Goal: Find specific page/section: Find specific page/section

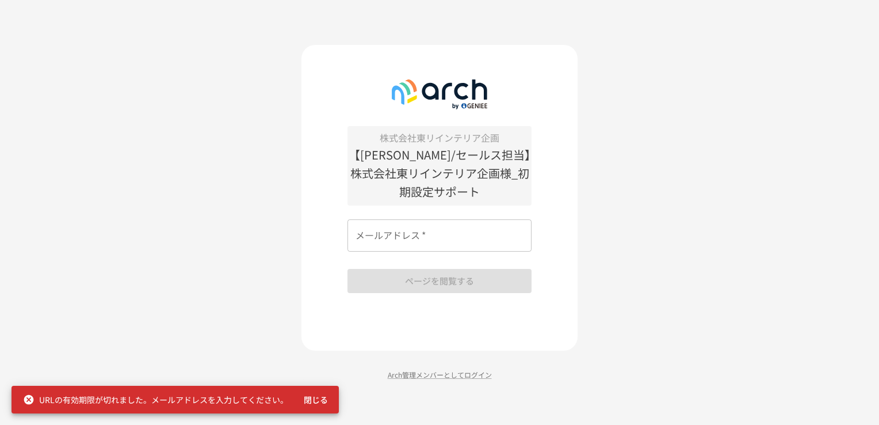
click at [469, 234] on input "メールアドレス   *" at bounding box center [440, 235] width 184 height 32
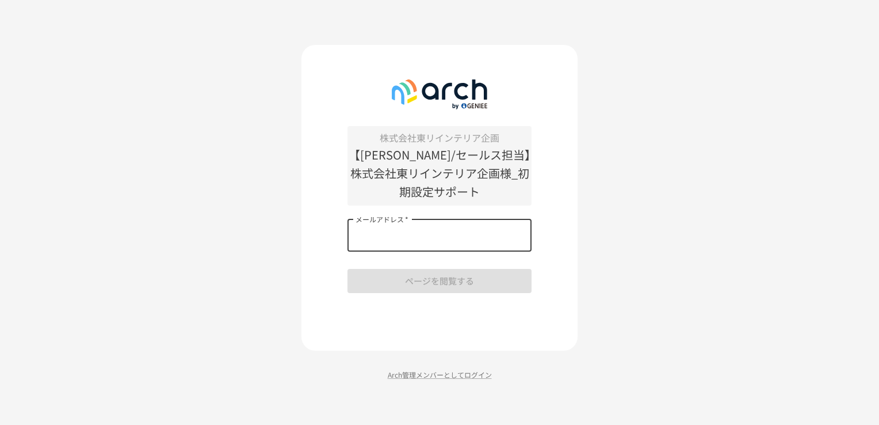
type input "**********"
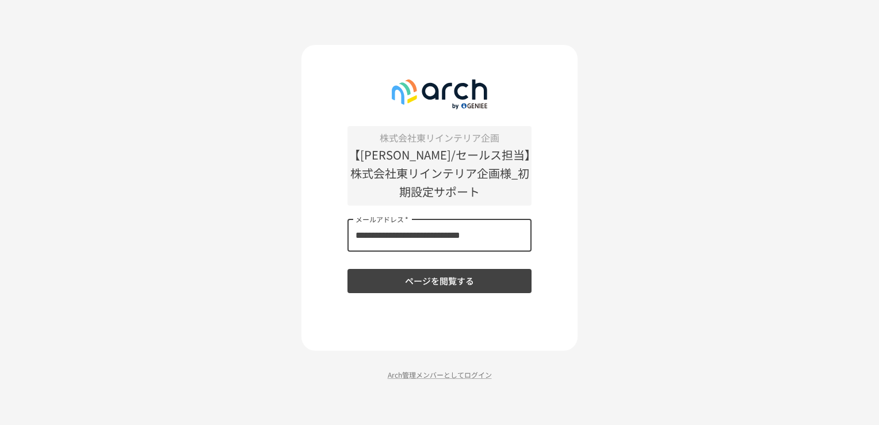
click at [458, 284] on button "ページを閲覧する" at bounding box center [440, 281] width 184 height 24
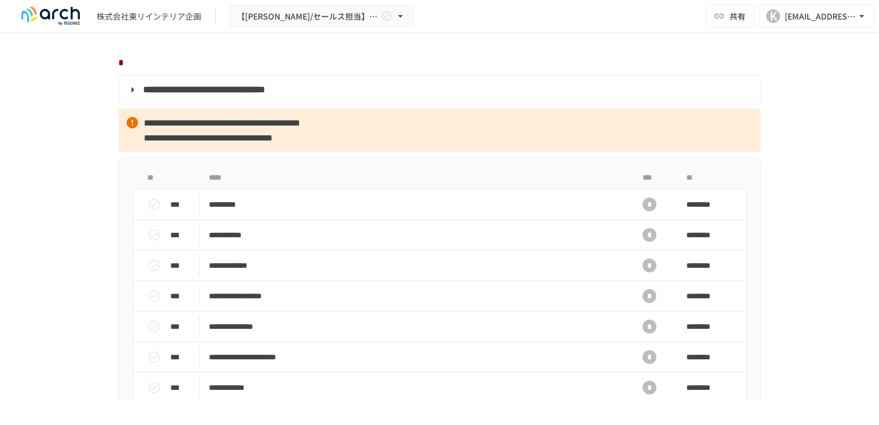
scroll to position [1036, 0]
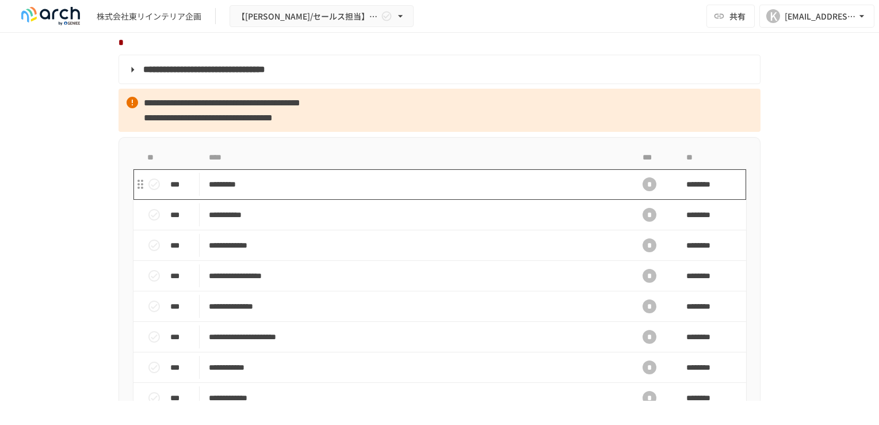
click at [301, 192] on p "*********" at bounding box center [415, 184] width 413 height 14
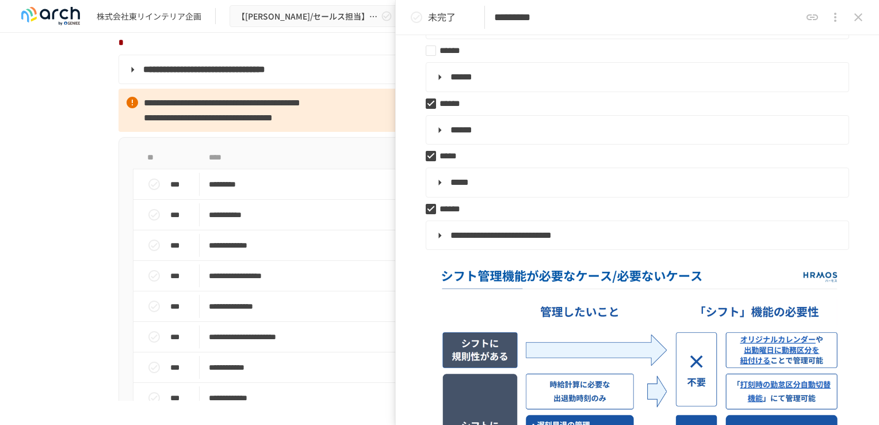
scroll to position [460, 0]
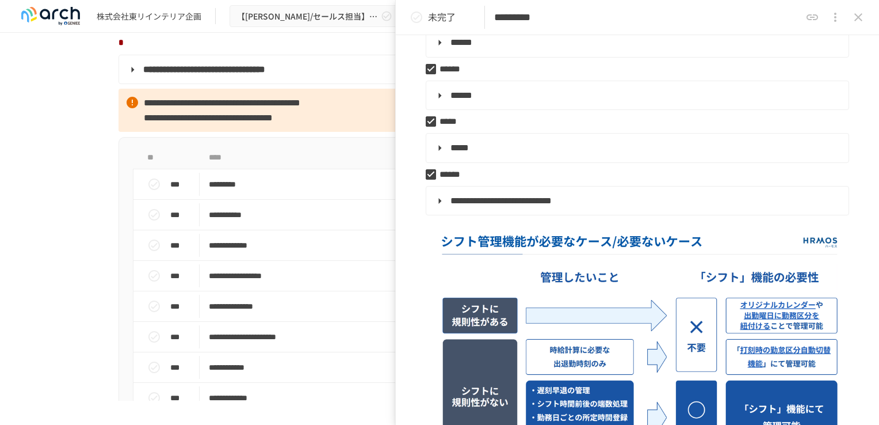
click at [35, 247] on div "**********" at bounding box center [439, 217] width 879 height 368
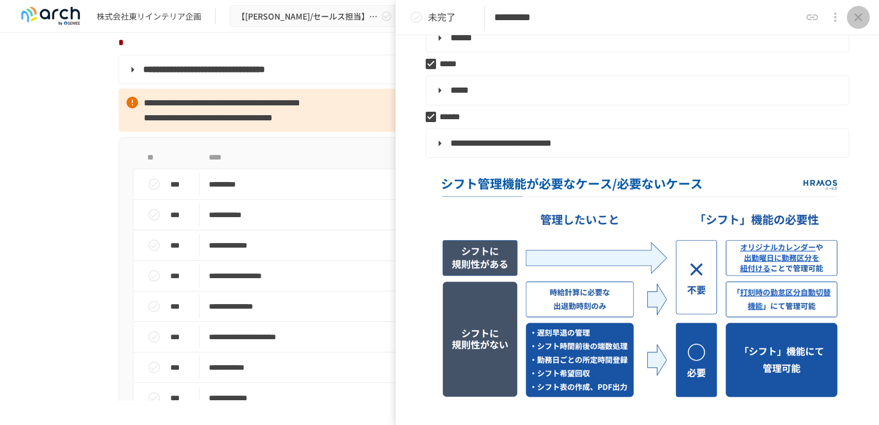
click at [861, 19] on icon "close drawer" at bounding box center [859, 17] width 14 height 14
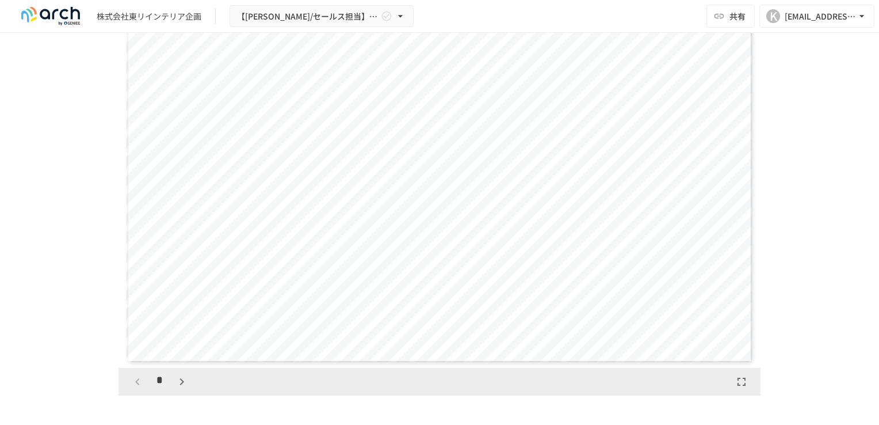
scroll to position [2072, 0]
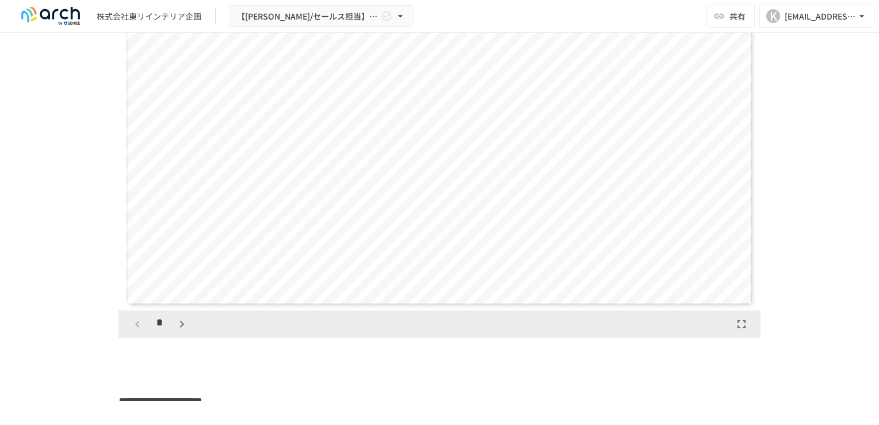
click at [180, 331] on icon "button" at bounding box center [182, 324] width 14 height 14
click at [131, 331] on icon "button" at bounding box center [138, 324] width 14 height 14
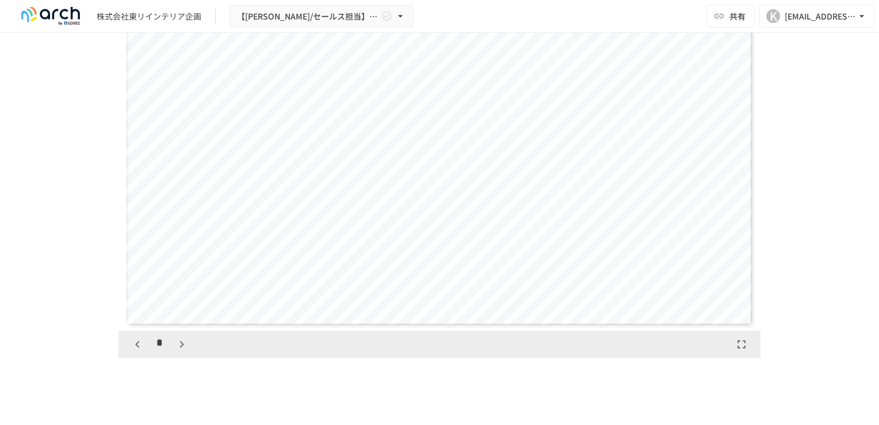
scroll to position [2072, 0]
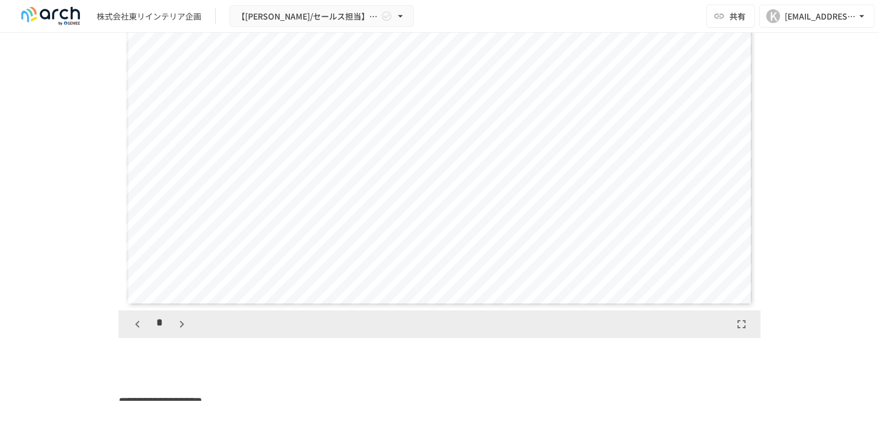
click at [180, 331] on icon "button" at bounding box center [182, 324] width 14 height 14
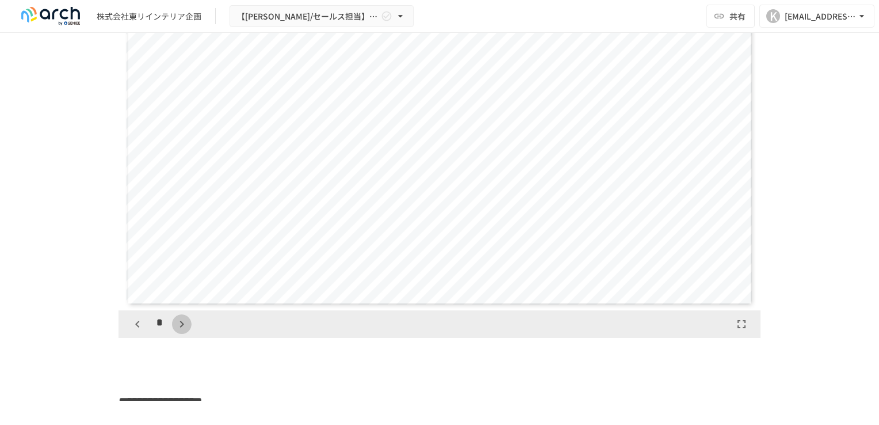
scroll to position [2216, 0]
click at [180, 331] on icon "button" at bounding box center [182, 324] width 14 height 14
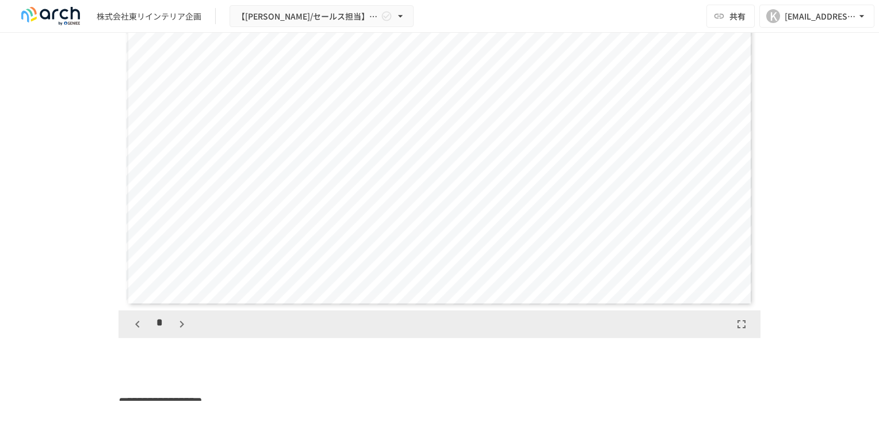
click at [180, 331] on icon "button" at bounding box center [182, 324] width 14 height 14
click at [181, 331] on icon "button" at bounding box center [188, 324] width 14 height 14
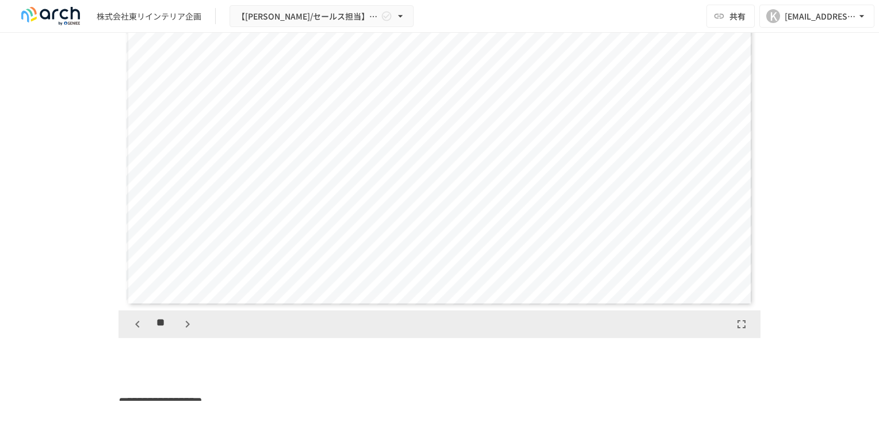
scroll to position [4875, 0]
click at [181, 331] on icon "button" at bounding box center [188, 324] width 14 height 14
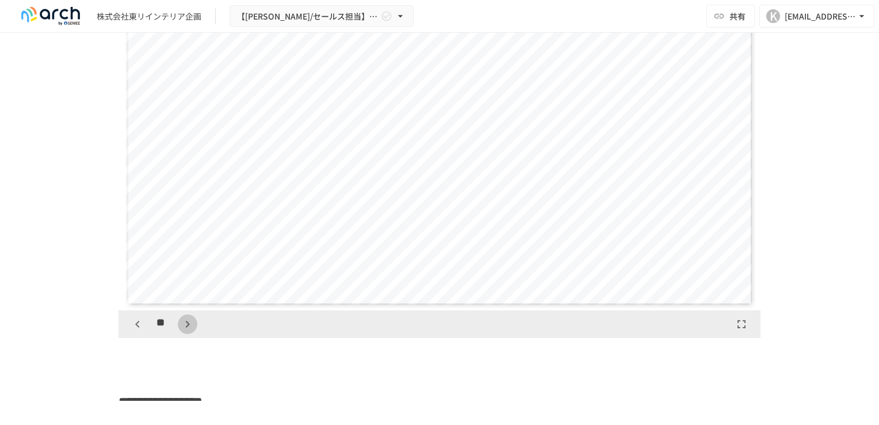
click at [181, 331] on icon "button" at bounding box center [188, 324] width 14 height 14
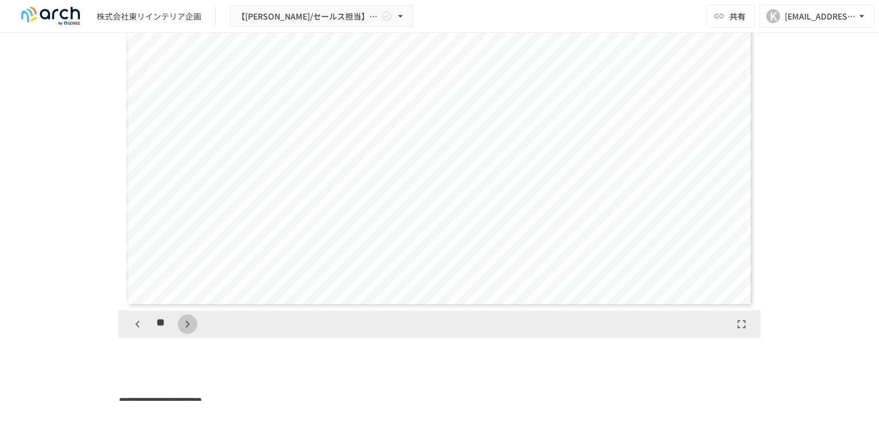
click at [181, 331] on icon "button" at bounding box center [188, 324] width 14 height 14
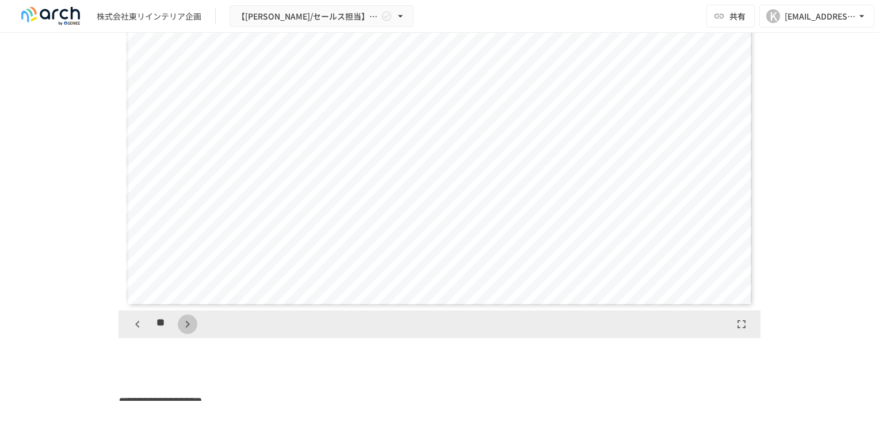
scroll to position [9750, 0]
click at [181, 331] on icon "button" at bounding box center [188, 324] width 14 height 14
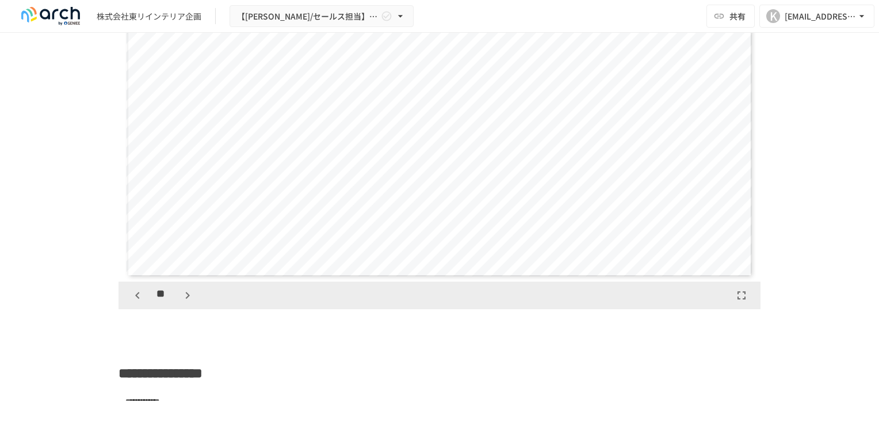
scroll to position [2072, 0]
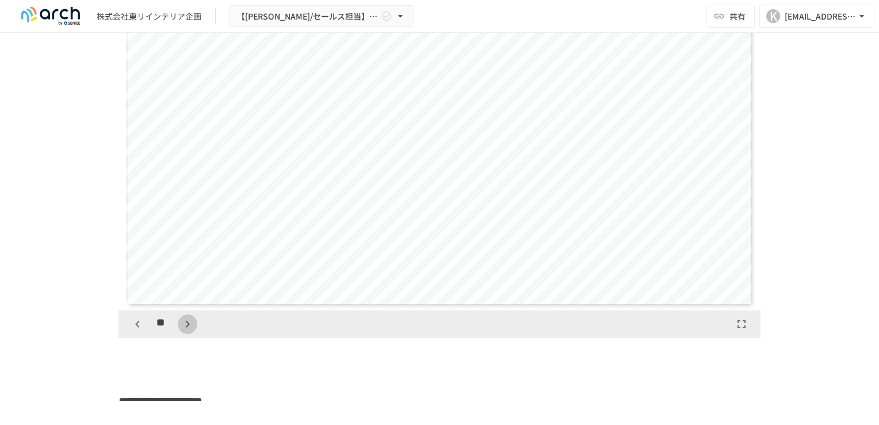
click at [183, 331] on icon "button" at bounding box center [188, 324] width 14 height 14
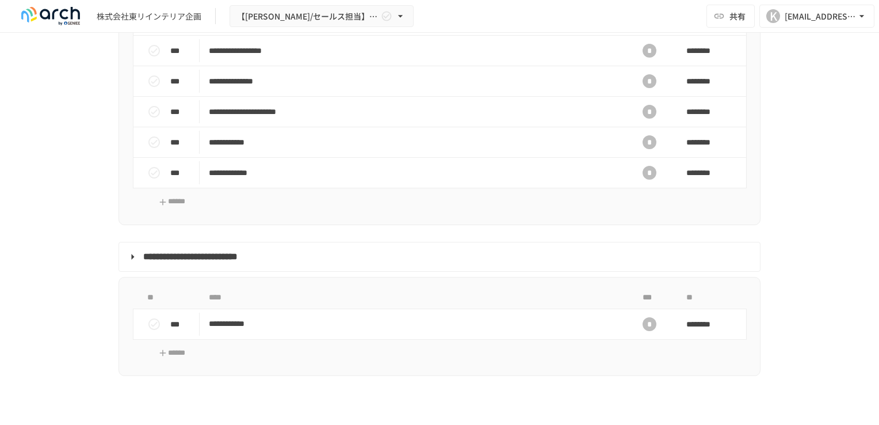
scroll to position [1381, 0]
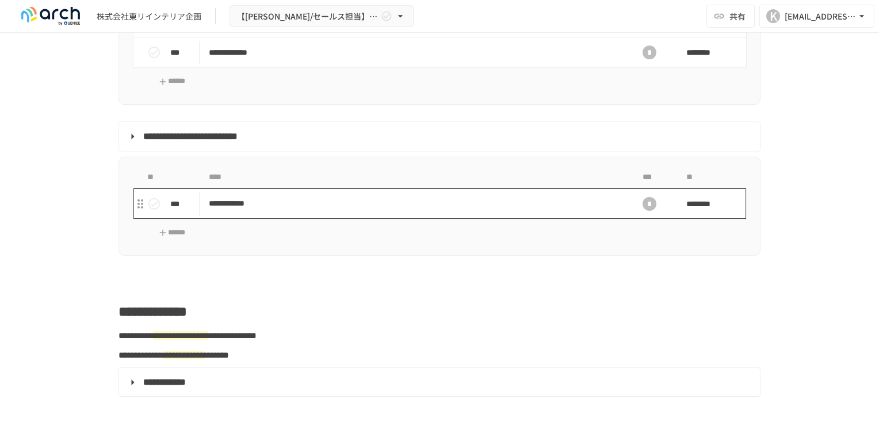
click at [224, 211] on p "**********" at bounding box center [415, 203] width 413 height 14
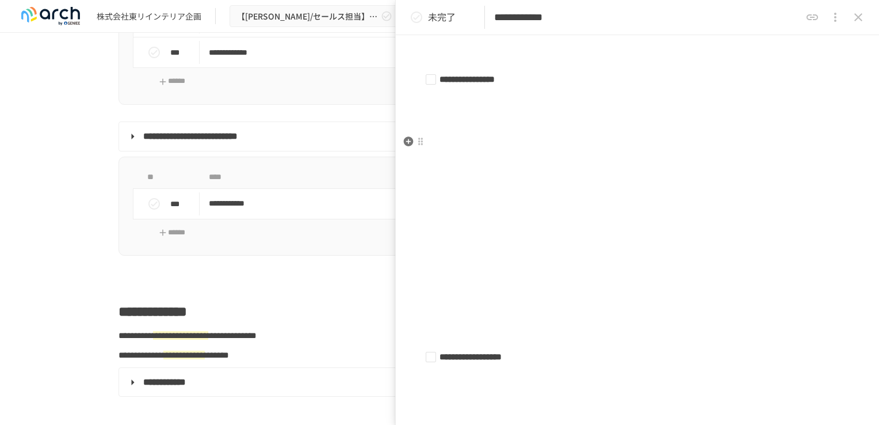
scroll to position [11080, 0]
click at [858, 20] on icon "close drawer" at bounding box center [859, 17] width 14 height 14
